Goal: Information Seeking & Learning: Learn about a topic

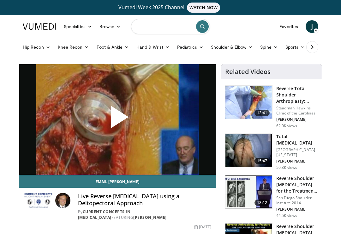
click at [172, 26] on input "Search topics, interventions" at bounding box center [170, 26] width 79 height 15
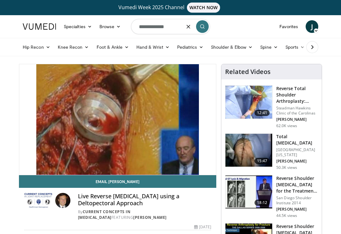
type input "**********"
